Goal: Task Accomplishment & Management: Use online tool/utility

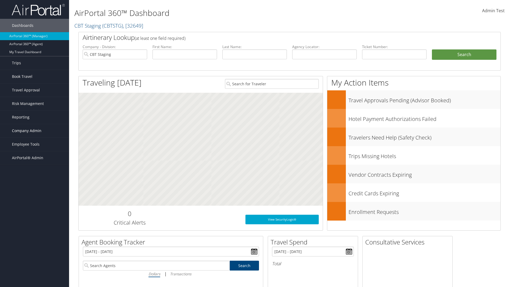
click at [35, 131] on span "Company Admin" at bounding box center [26, 130] width 29 height 13
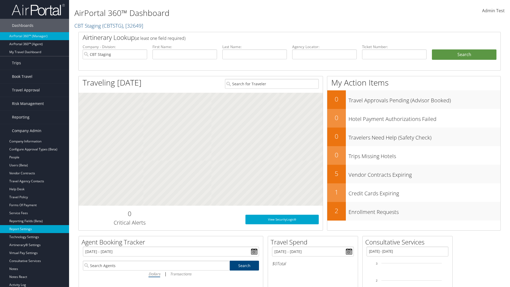
click at [35, 229] on link "Report Settings" at bounding box center [34, 229] width 69 height 8
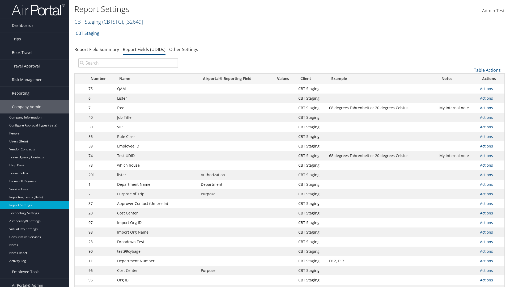
click at [88, 22] on link "CBT Staging ( CBTSTG ) , [ 32649 ]" at bounding box center [108, 21] width 69 height 7
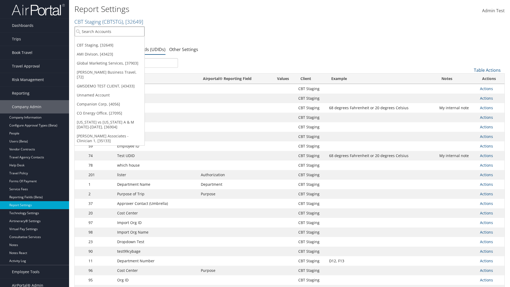
click at [109, 31] on input "search" at bounding box center [110, 32] width 70 height 10
type input "Global Marketing Services"
click at [114, 41] on div "Global Marketing Services (301946), [37903]" at bounding box center [115, 41] width 86 height 5
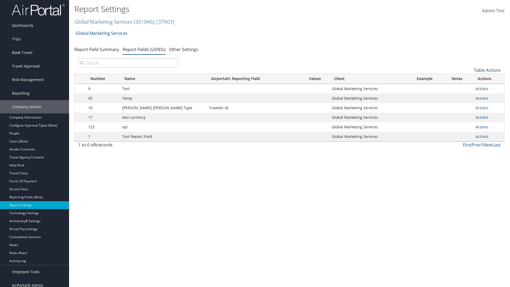
click at [487, 70] on link "Table Actions" at bounding box center [487, 70] width 27 height 6
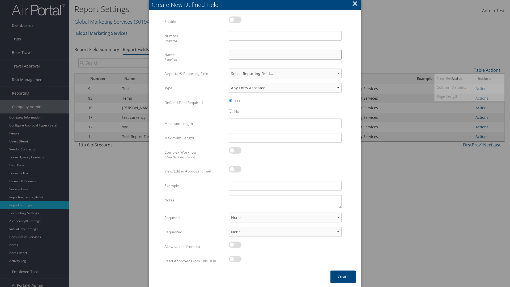
click at [285, 54] on input "Name Required" at bounding box center [285, 55] width 113 height 10
type input "Test Report Dummy"
click at [285, 36] on input "Number Required" at bounding box center [285, 36] width 113 height 10
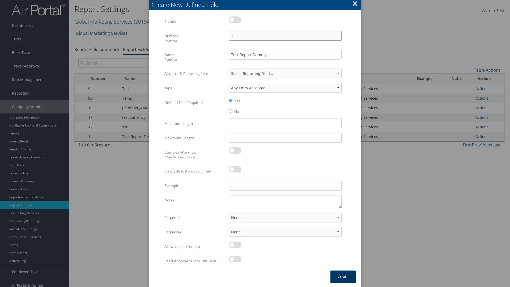
type input "1"
click at [343, 276] on button "Create" at bounding box center [342, 276] width 25 height 12
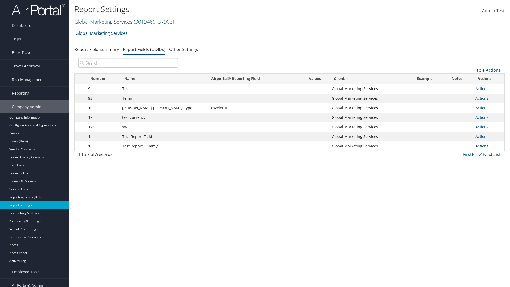
click at [487, 146] on td "Actions Update Report Field Values Upload Report Field Values Edit Delete" at bounding box center [489, 146] width 32 height 10
